Goal: Information Seeking & Learning: Learn about a topic

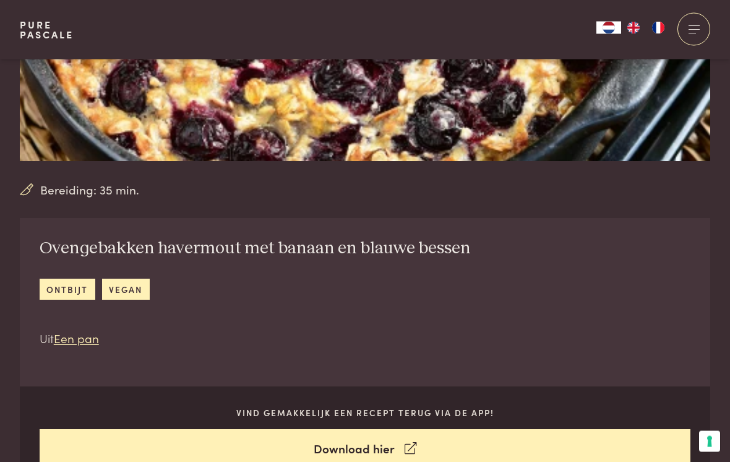
scroll to position [314, 0]
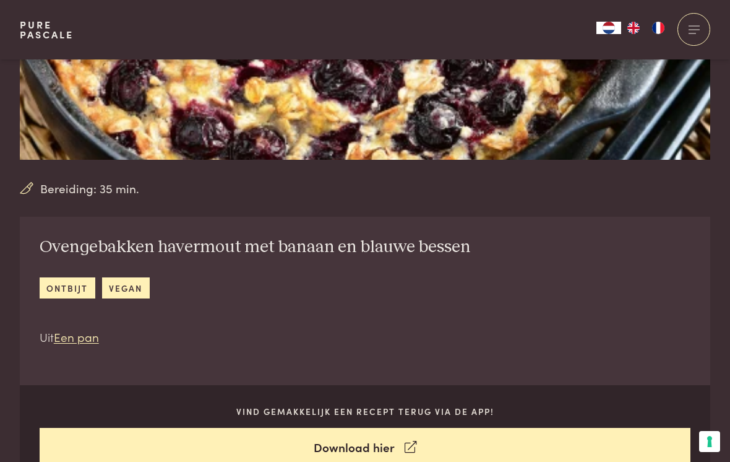
click at [368, 446] on link "Download hier" at bounding box center [366, 447] width 652 height 39
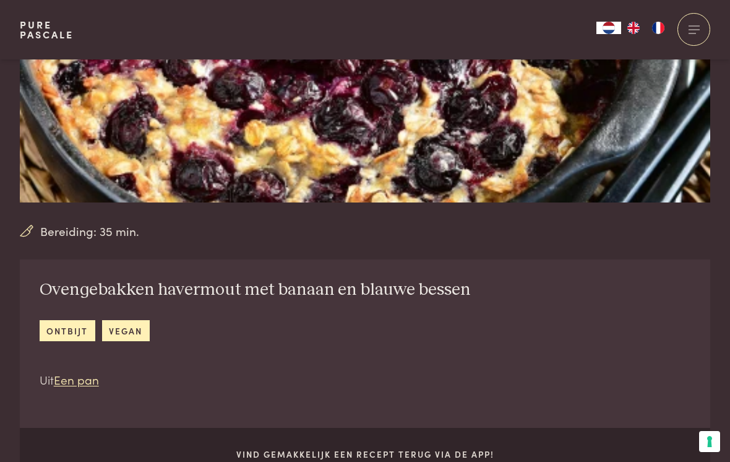
scroll to position [273, 0]
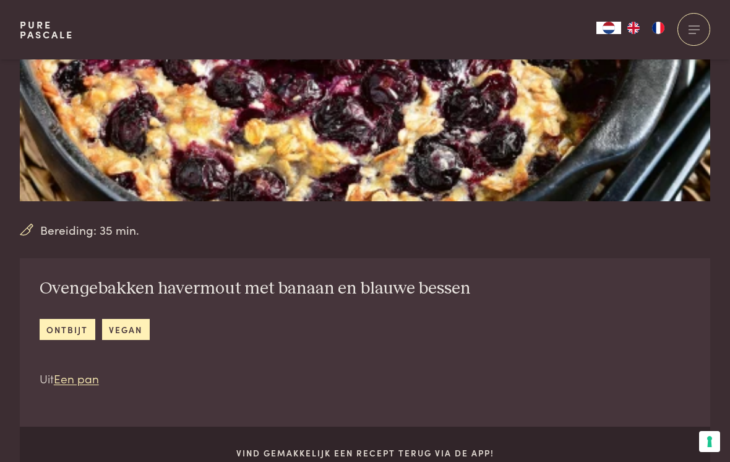
click at [75, 327] on link "ontbijt" at bounding box center [68, 329] width 56 height 20
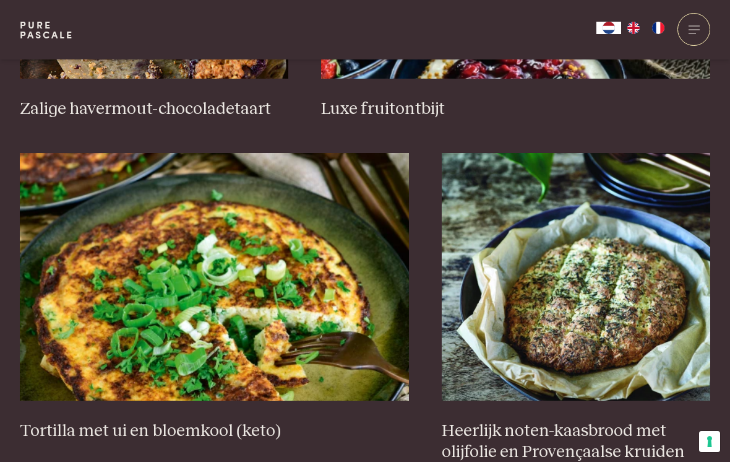
scroll to position [1046, 0]
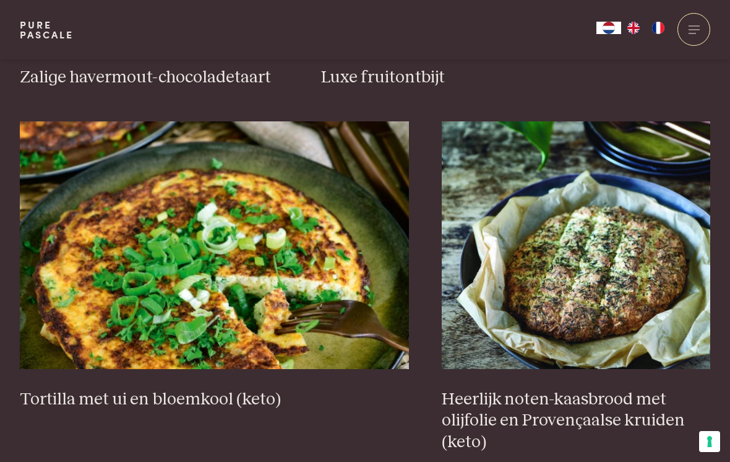
click at [611, 279] on img at bounding box center [576, 244] width 269 height 247
click at [582, 222] on img at bounding box center [576, 244] width 269 height 247
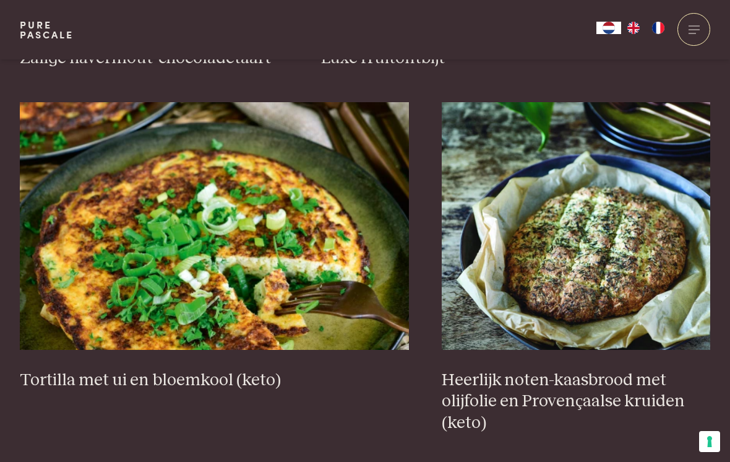
click at [577, 389] on h3 "Heerlijk noten-kaasbrood met olijfolie en Provençaalse kruiden (keto)" at bounding box center [576, 401] width 269 height 64
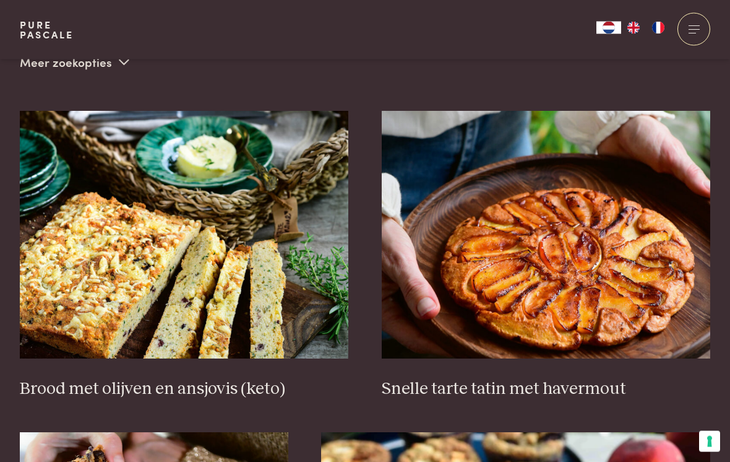
scroll to position [414, 0]
click at [202, 280] on img at bounding box center [184, 234] width 329 height 247
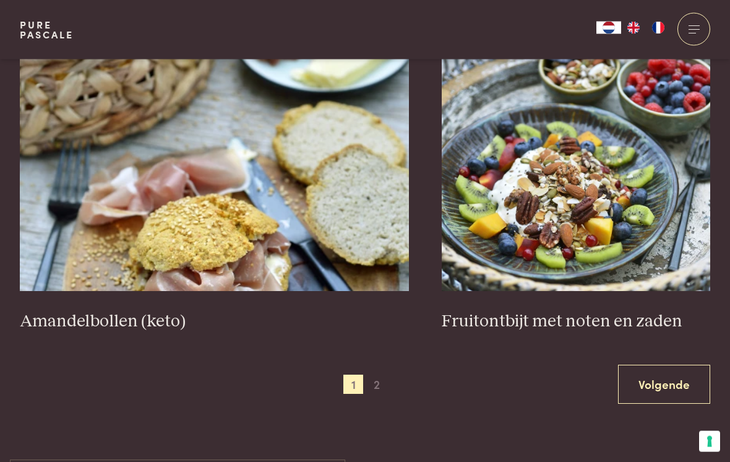
scroll to position [2174, 0]
click at [222, 216] on img at bounding box center [214, 166] width 389 height 247
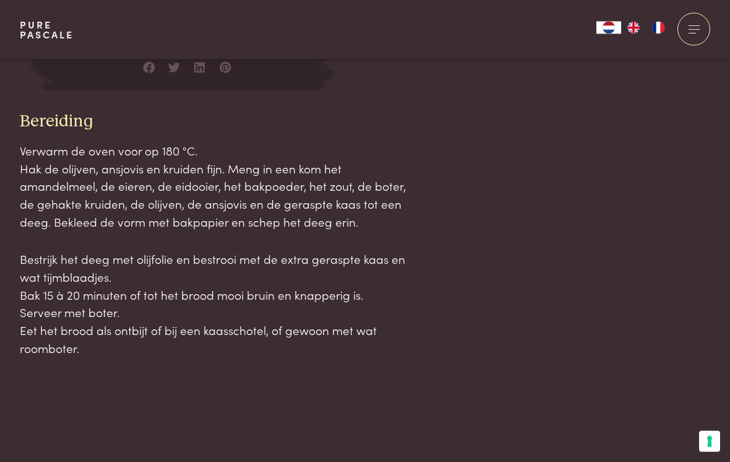
scroll to position [1333, 0]
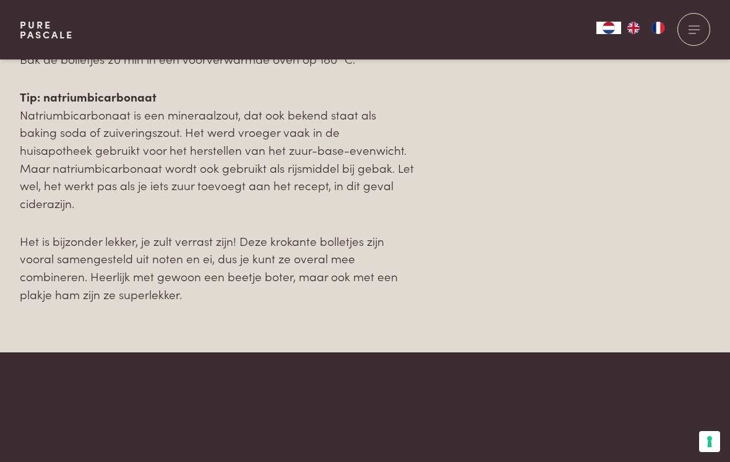
scroll to position [1417, 0]
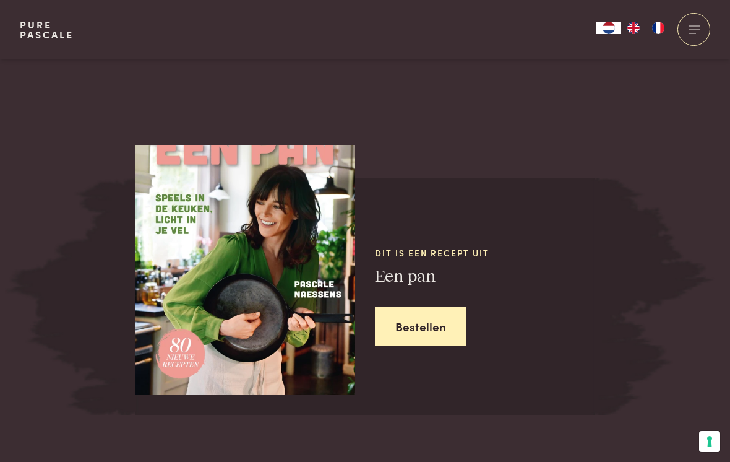
scroll to position [1526, 0]
